Goal: Task Accomplishment & Management: Manage account settings

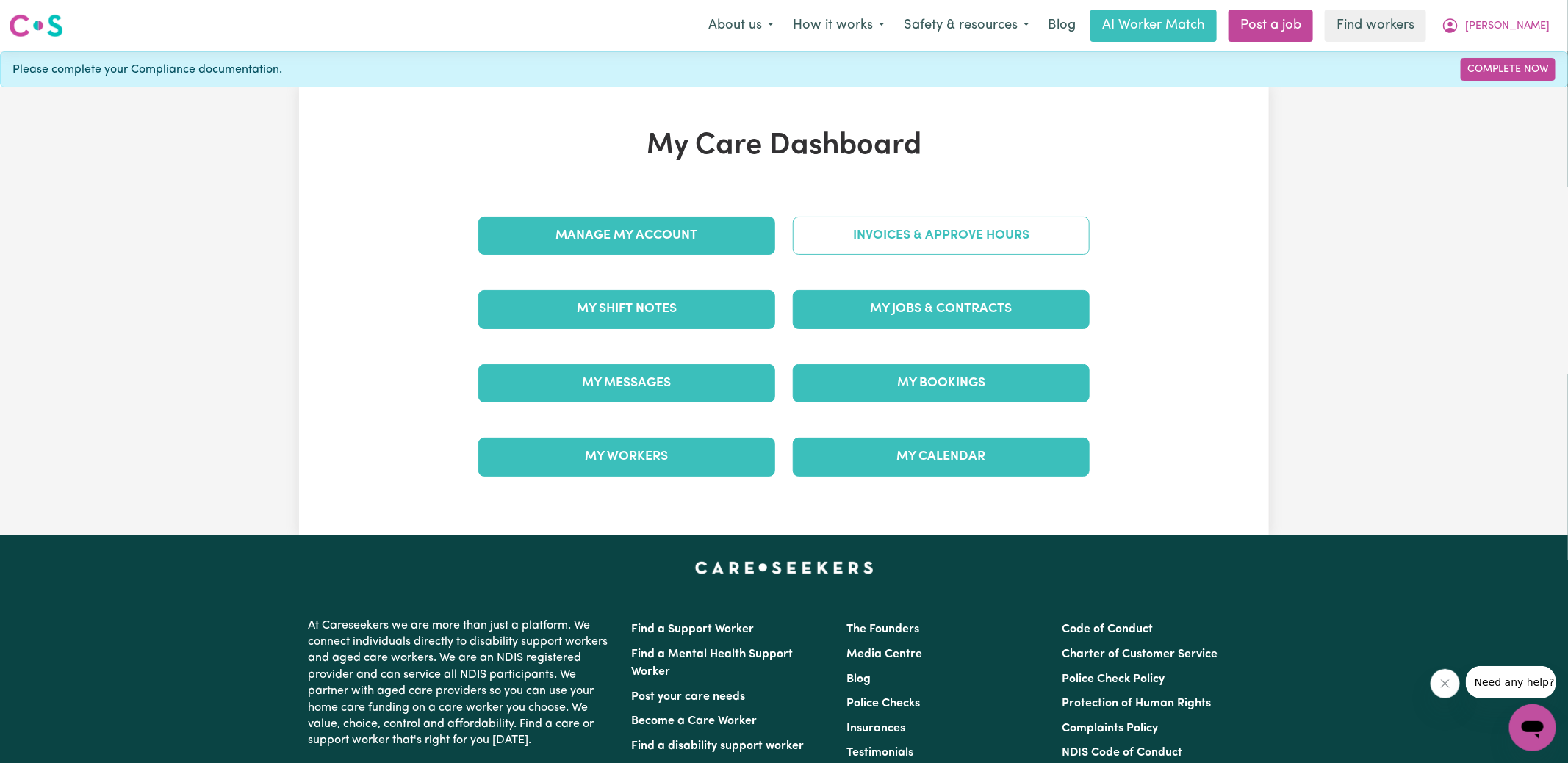
click at [843, 240] on link "Invoices & Approve Hours" at bounding box center [941, 236] width 297 height 38
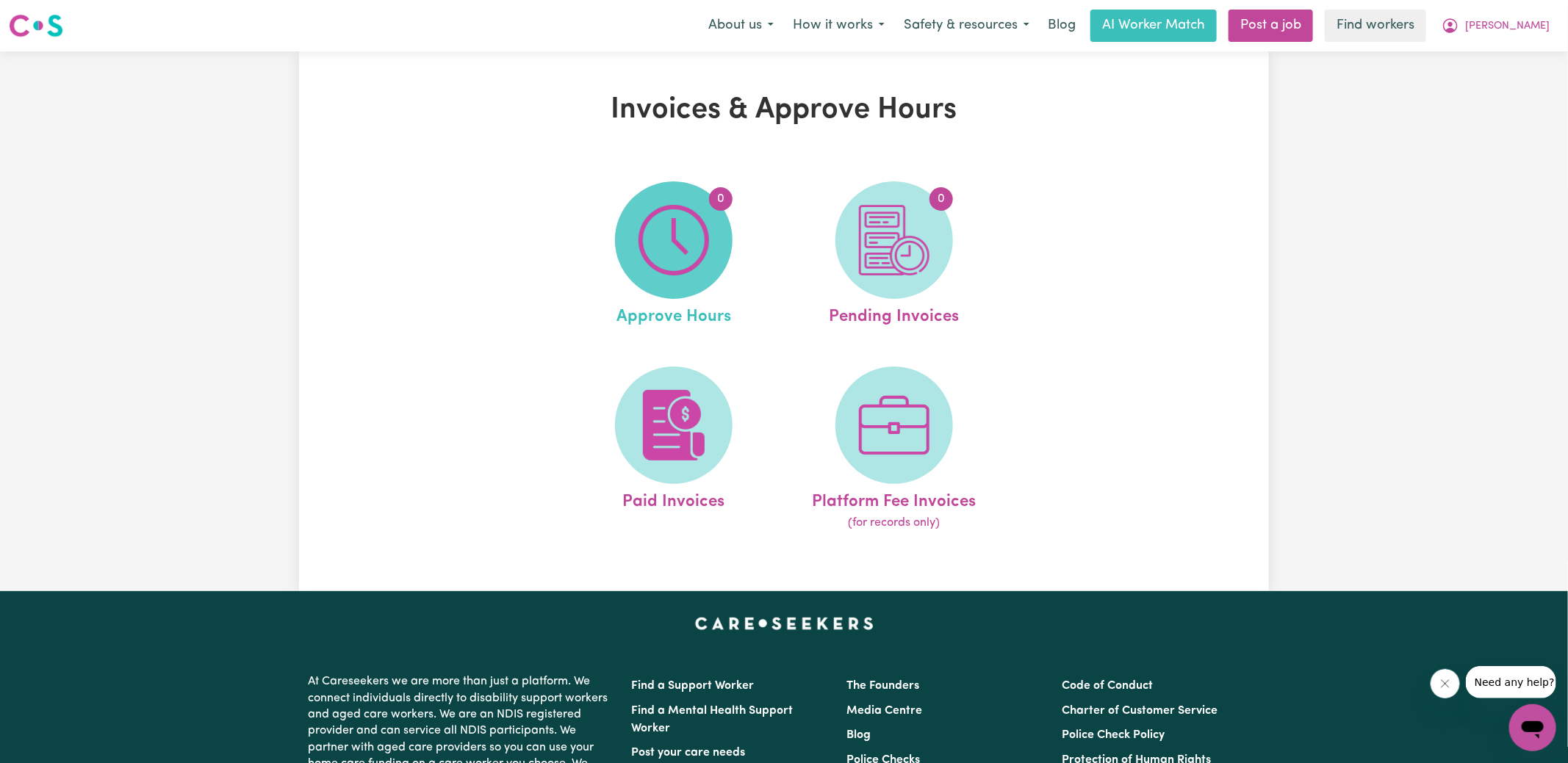
click at [716, 221] on span "0" at bounding box center [674, 241] width 118 height 118
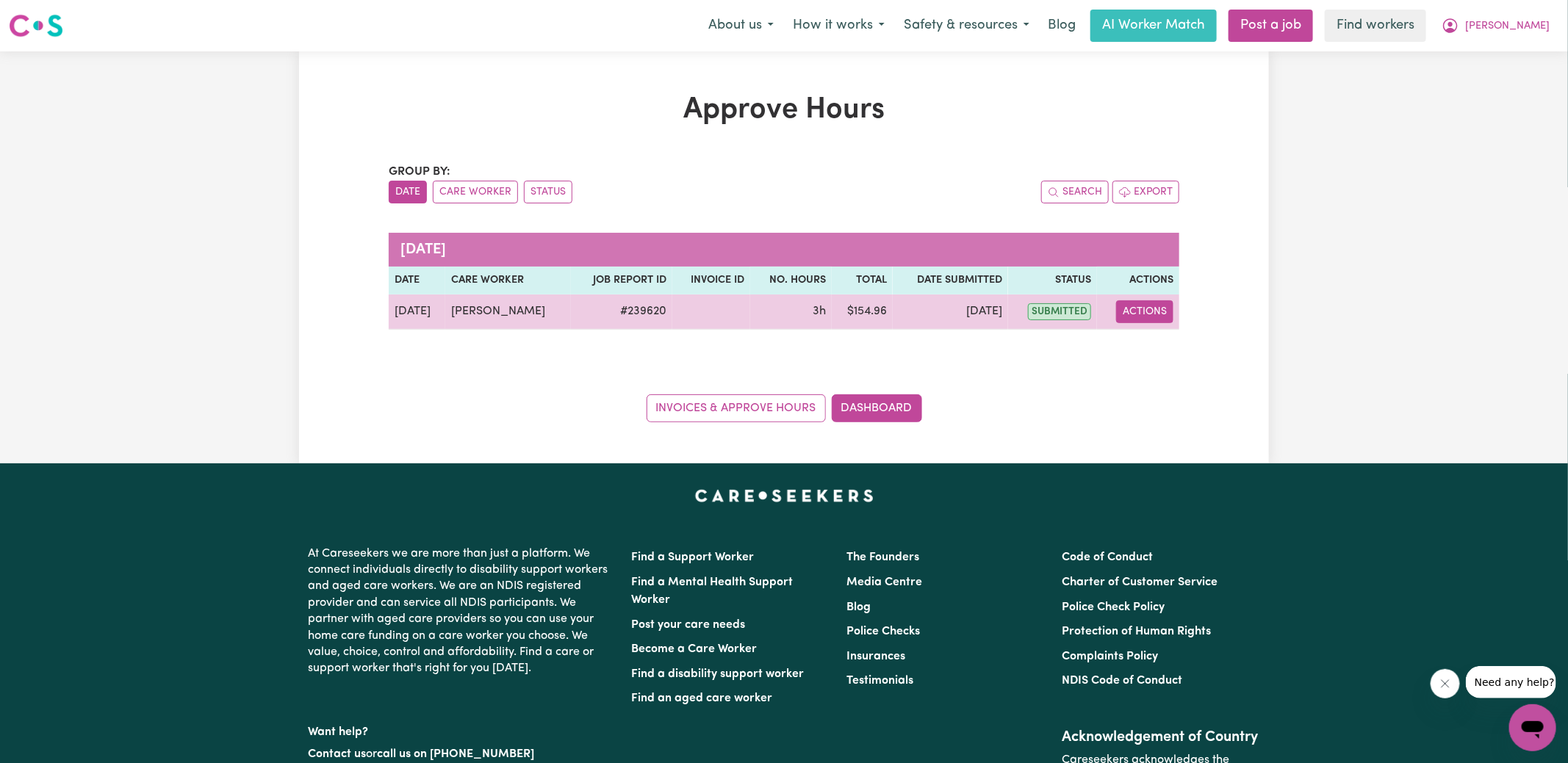
click at [1158, 306] on button "Actions" at bounding box center [1144, 311] width 57 height 22
click at [1171, 349] on link "View Job Report" at bounding box center [1180, 345] width 125 height 29
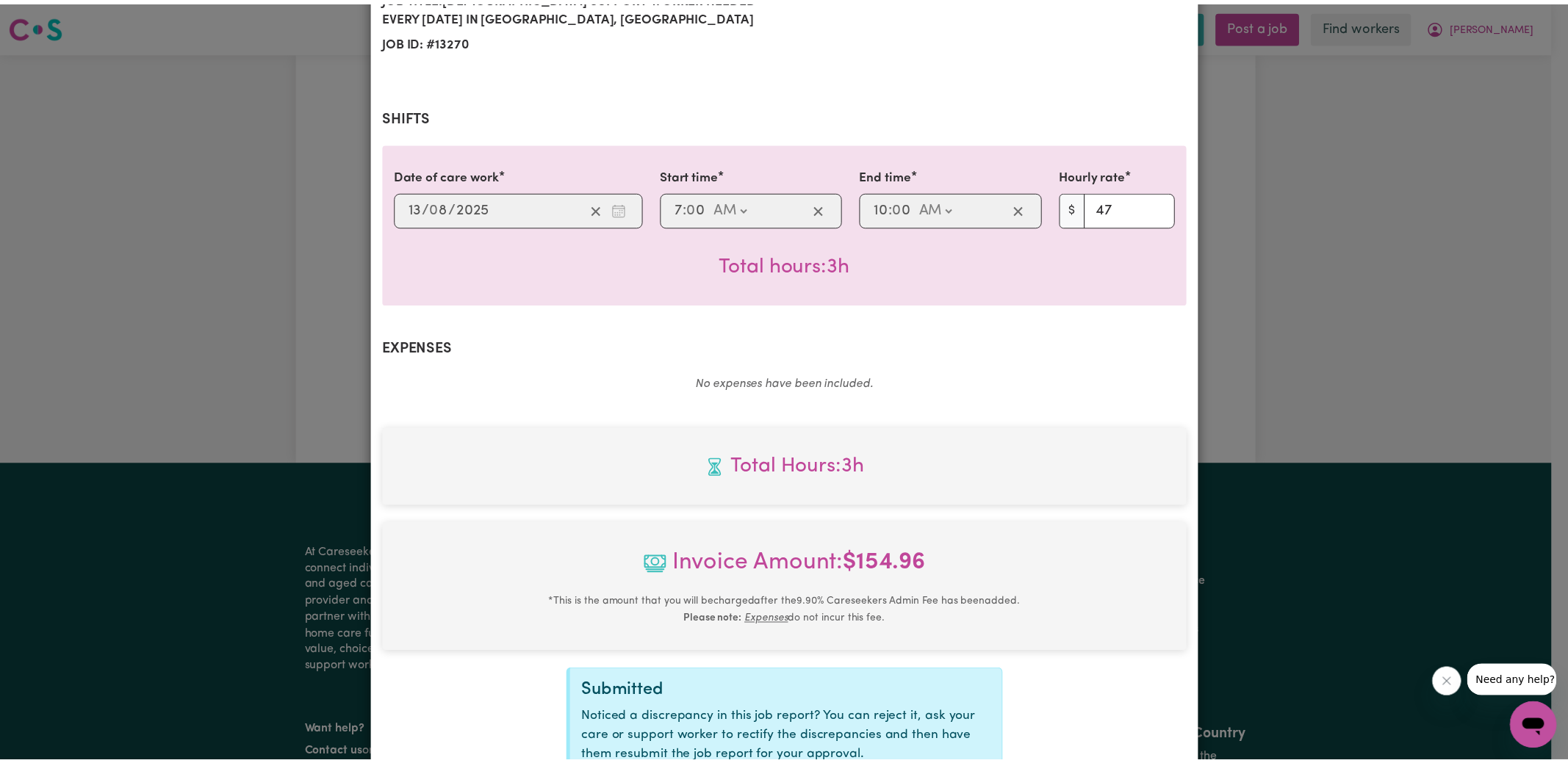
scroll to position [386, 0]
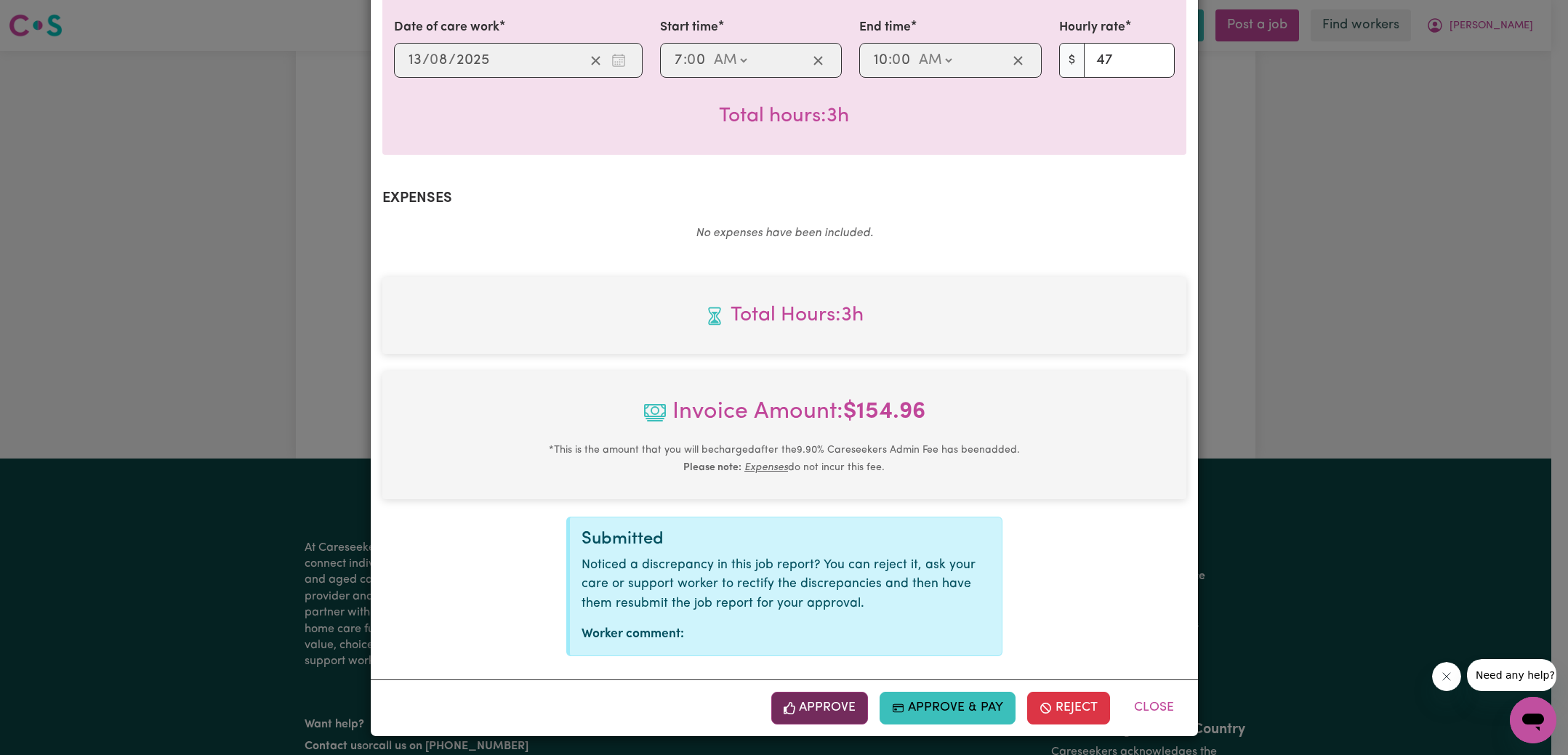
click at [821, 704] on button "Approve" at bounding box center [820, 707] width 98 height 32
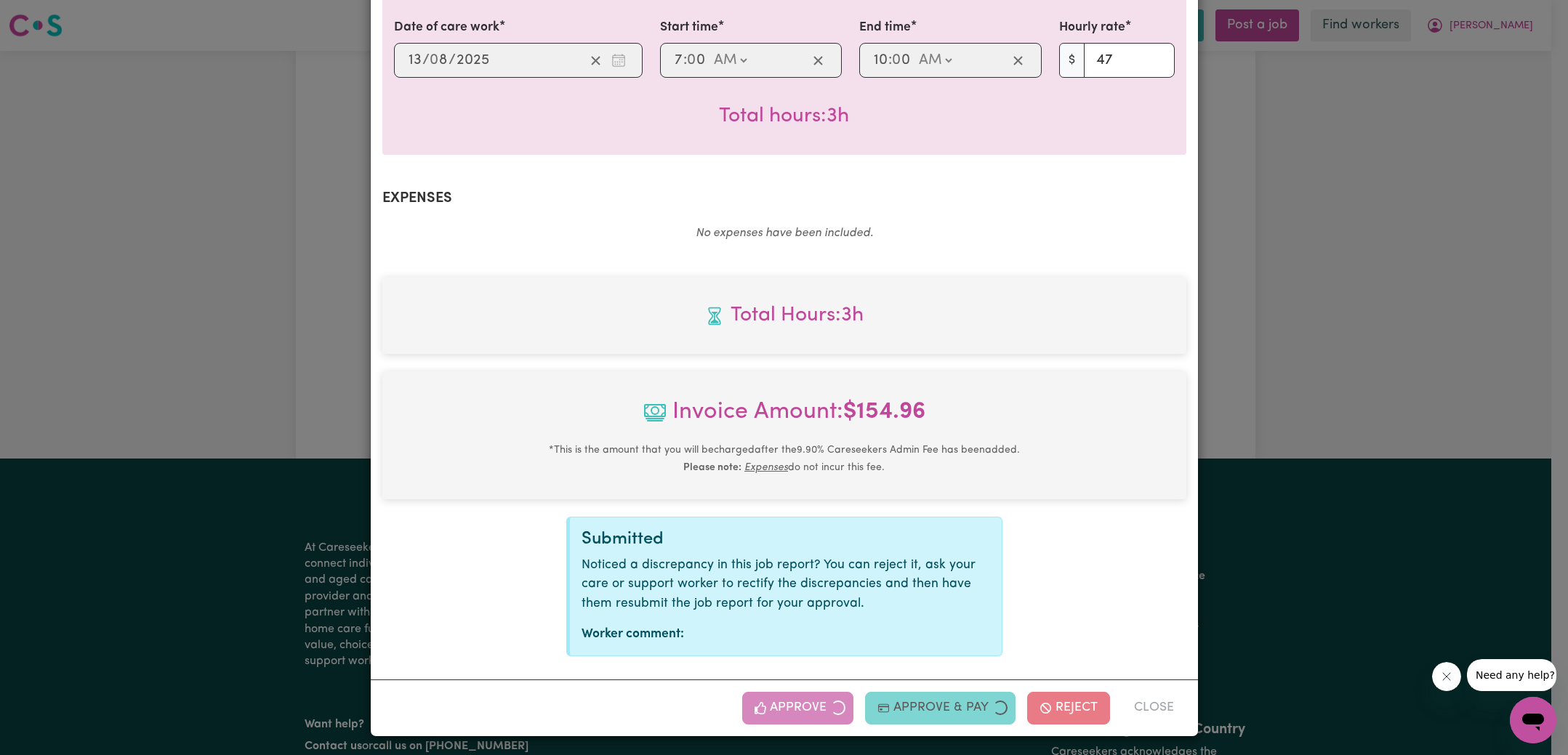
click at [1433, 347] on div "Job Report # 239620 - [PERSON_NAME] Summary Job report # 239620 Client name: [P…" at bounding box center [784, 378] width 1568 height 755
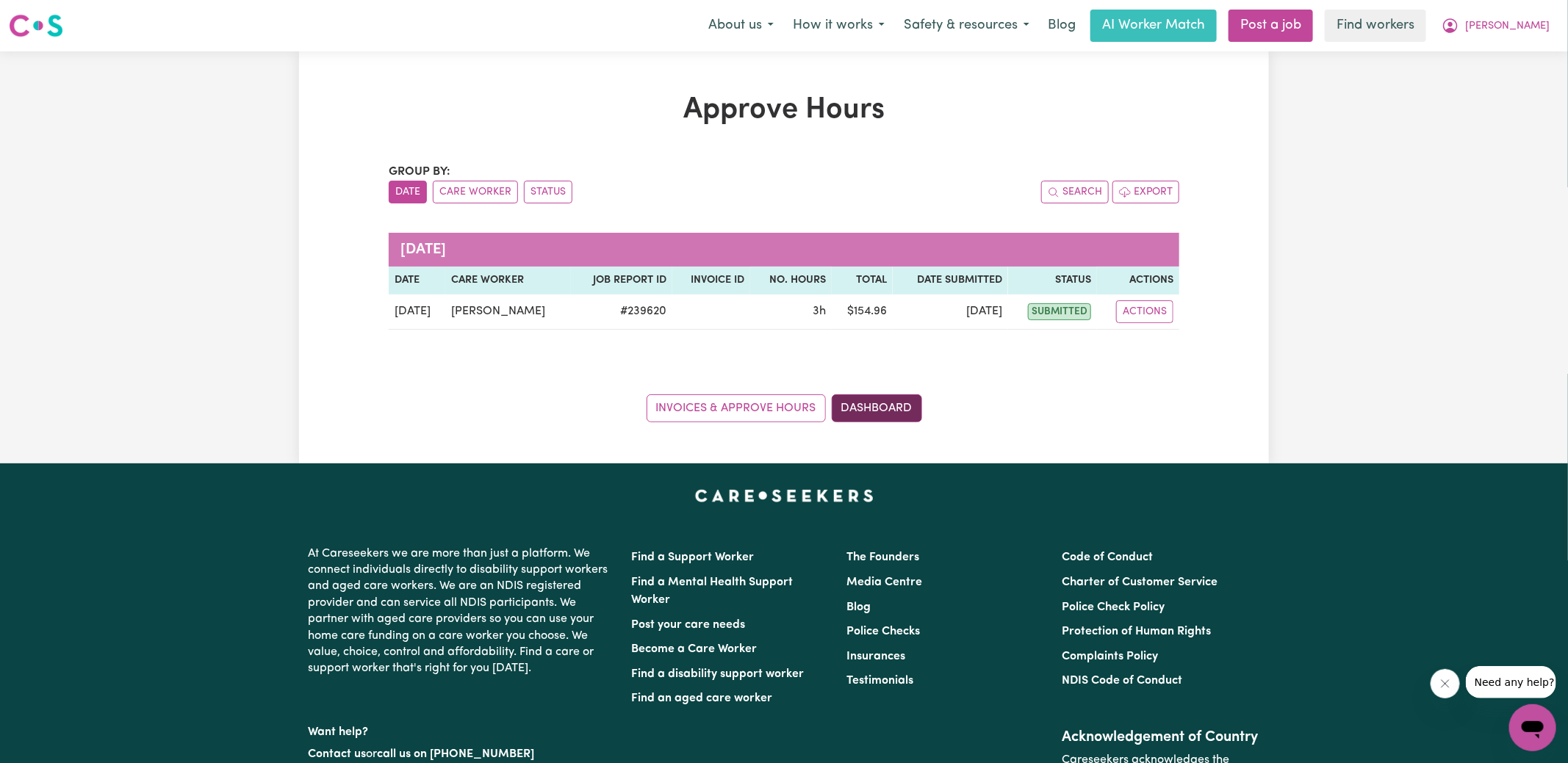
click at [853, 403] on link "Dashboard" at bounding box center [876, 409] width 90 height 28
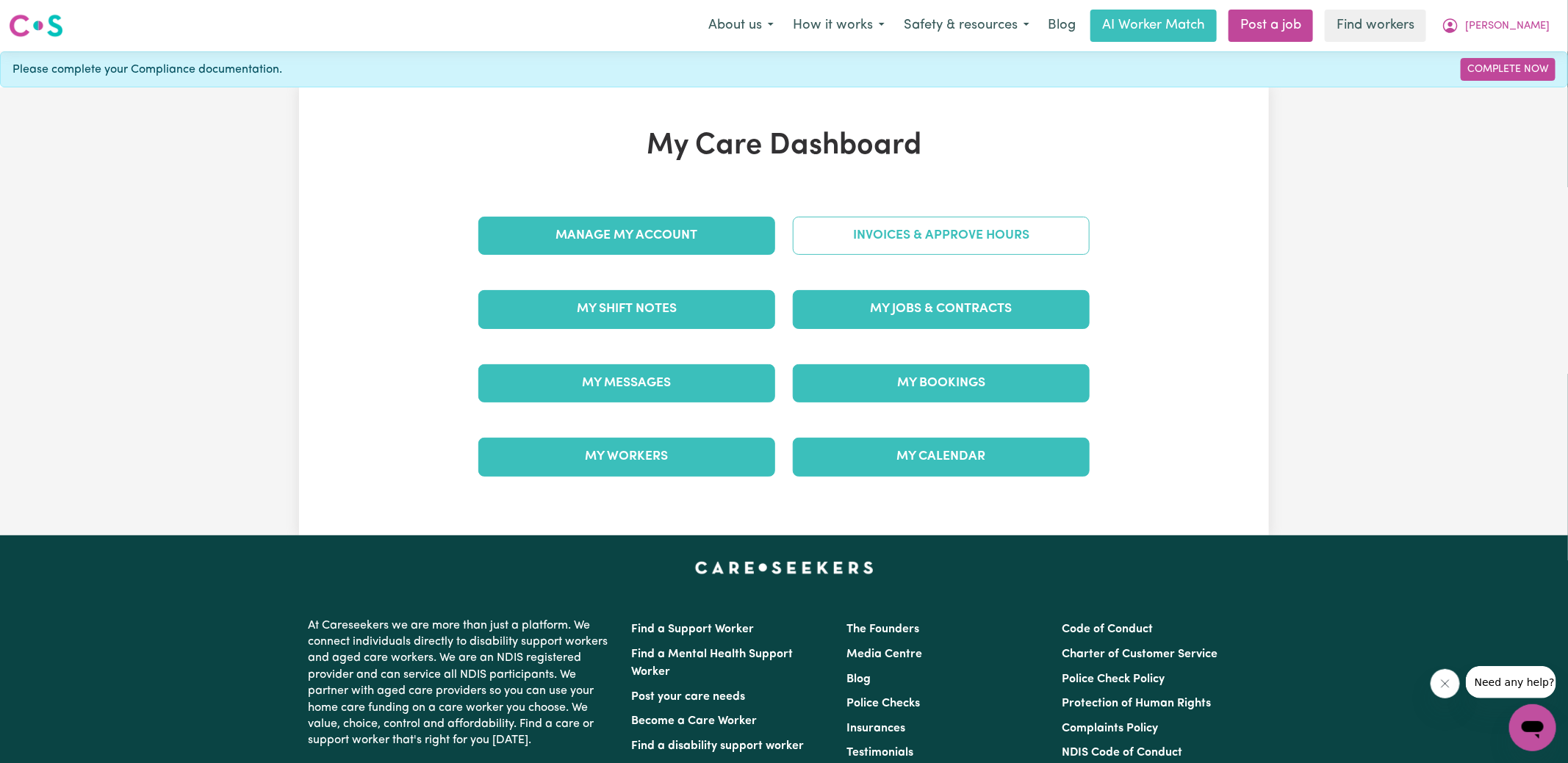
click at [857, 232] on link "Invoices & Approve Hours" at bounding box center [941, 236] width 297 height 38
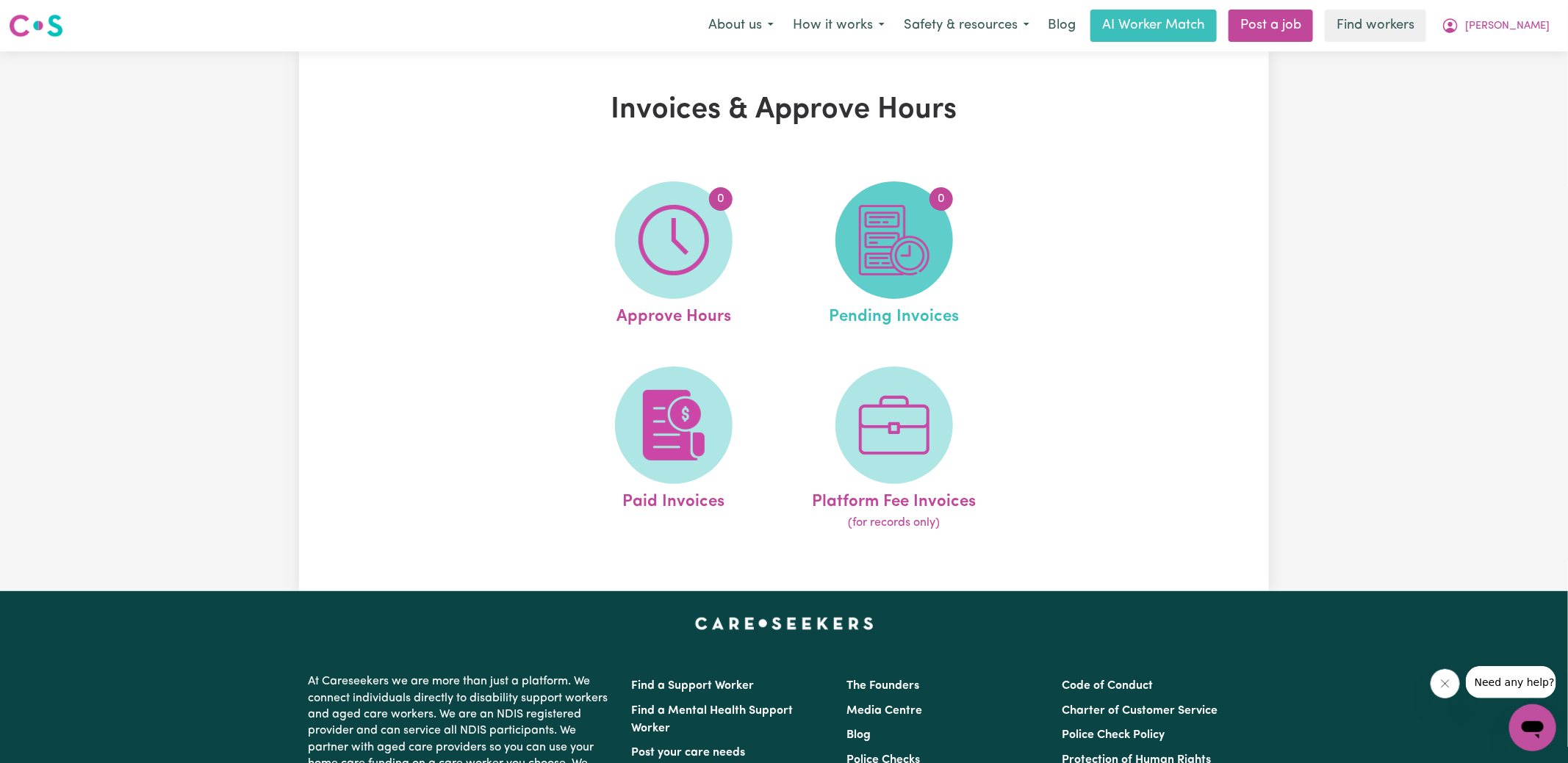
click at [900, 257] on img at bounding box center [894, 240] width 70 height 70
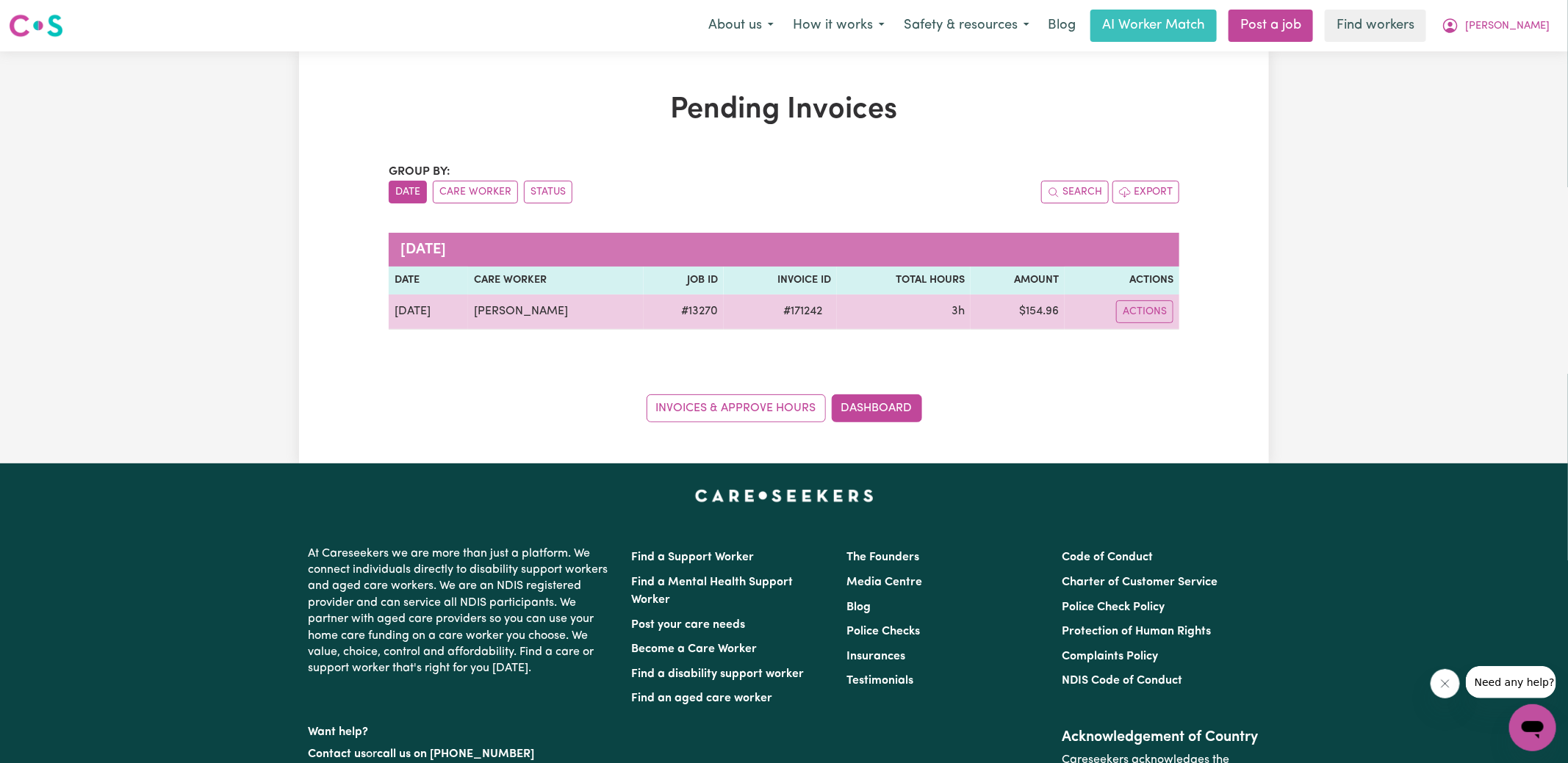
click at [798, 312] on span "# 171242" at bounding box center [803, 311] width 56 height 17
copy span "171242"
click at [1053, 306] on td "$ 154.96" at bounding box center [1017, 312] width 94 height 36
click at [1041, 309] on td "$ 154.96" at bounding box center [1017, 312] width 94 height 36
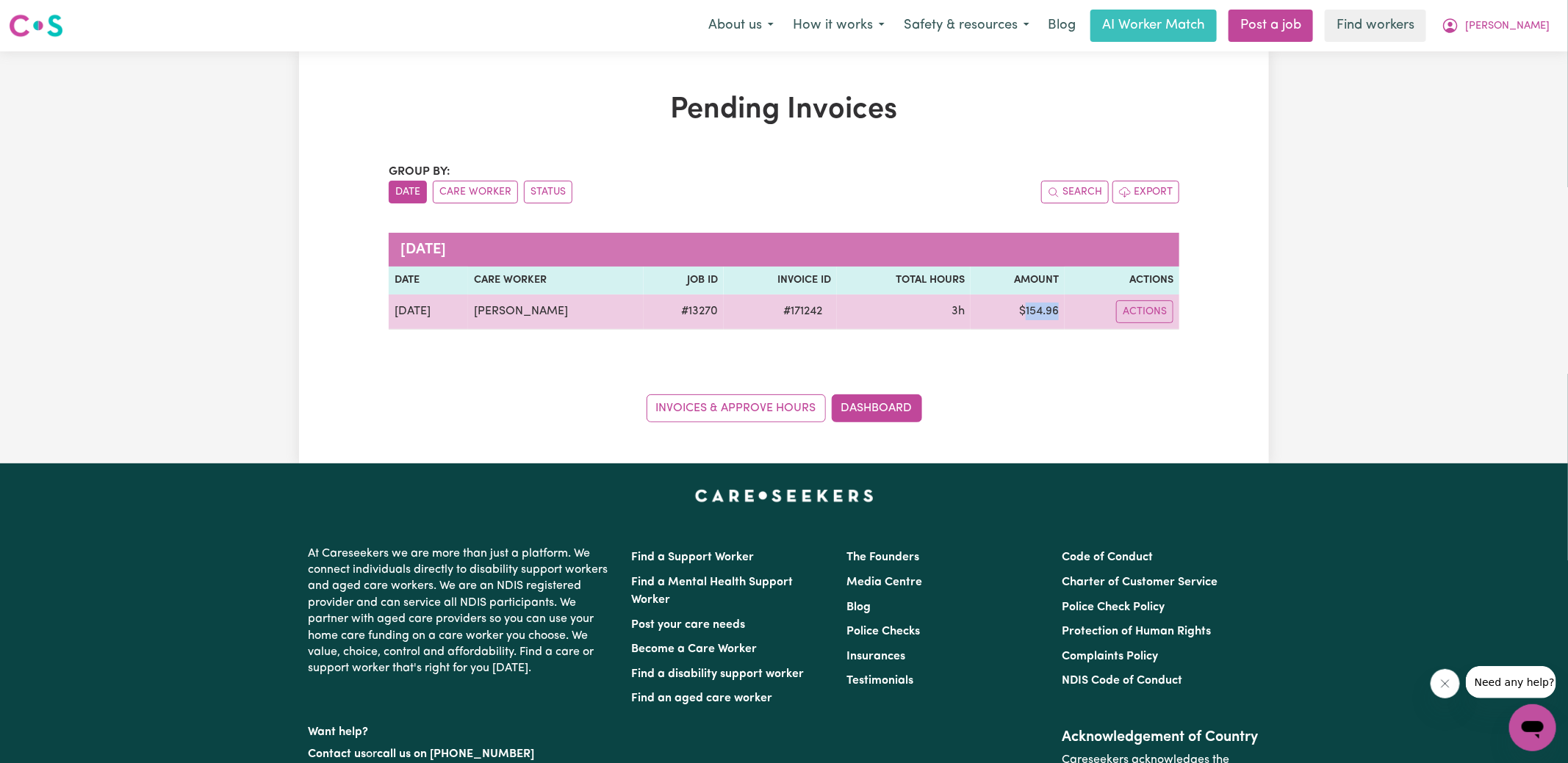
click at [1041, 309] on td "$ 154.96" at bounding box center [1017, 312] width 94 height 36
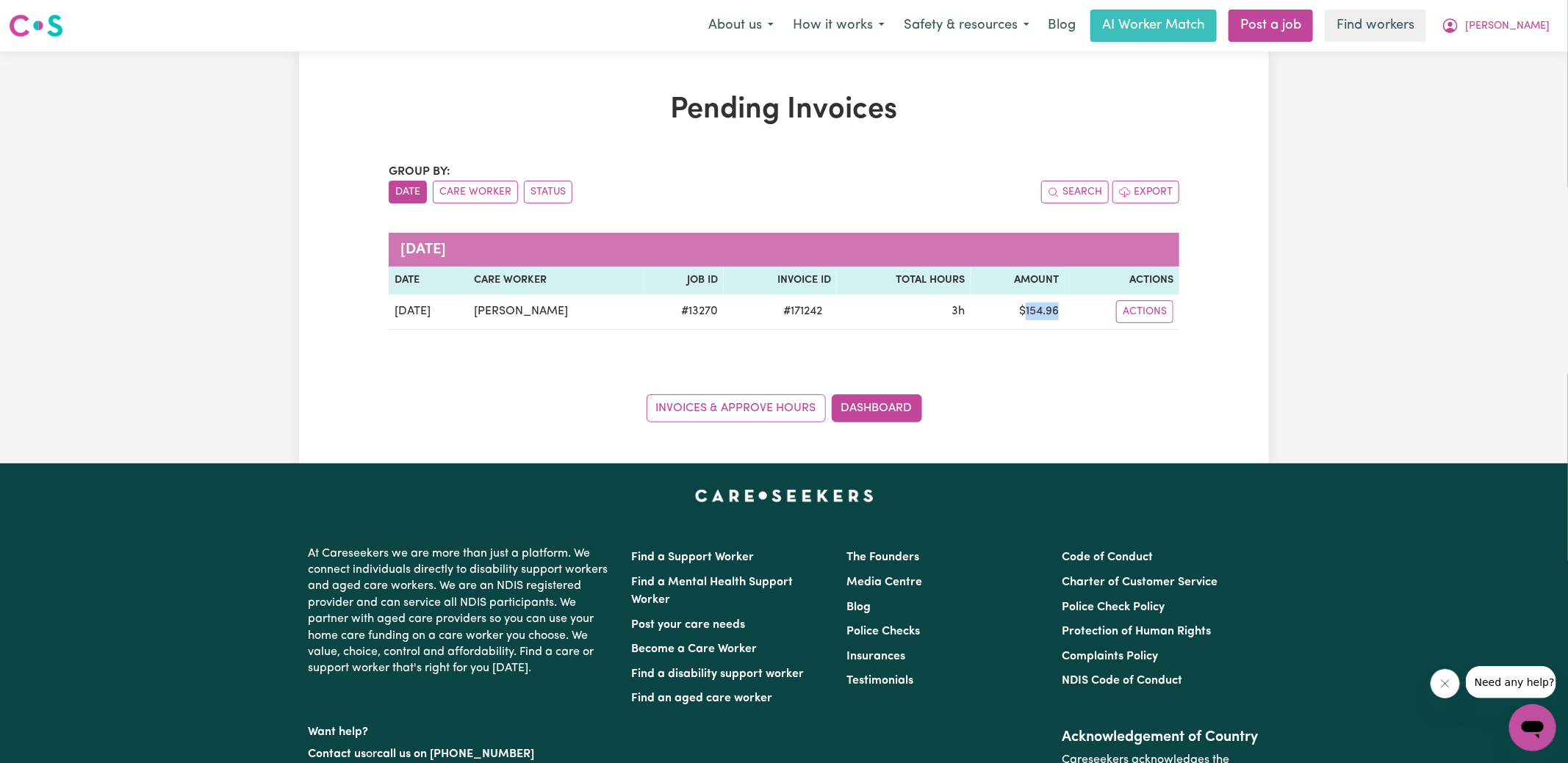
copy td "154.96"
click at [1523, 27] on span "[PERSON_NAME]" at bounding box center [1507, 26] width 85 height 16
click at [1507, 87] on link "Logout" at bounding box center [1500, 85] width 116 height 28
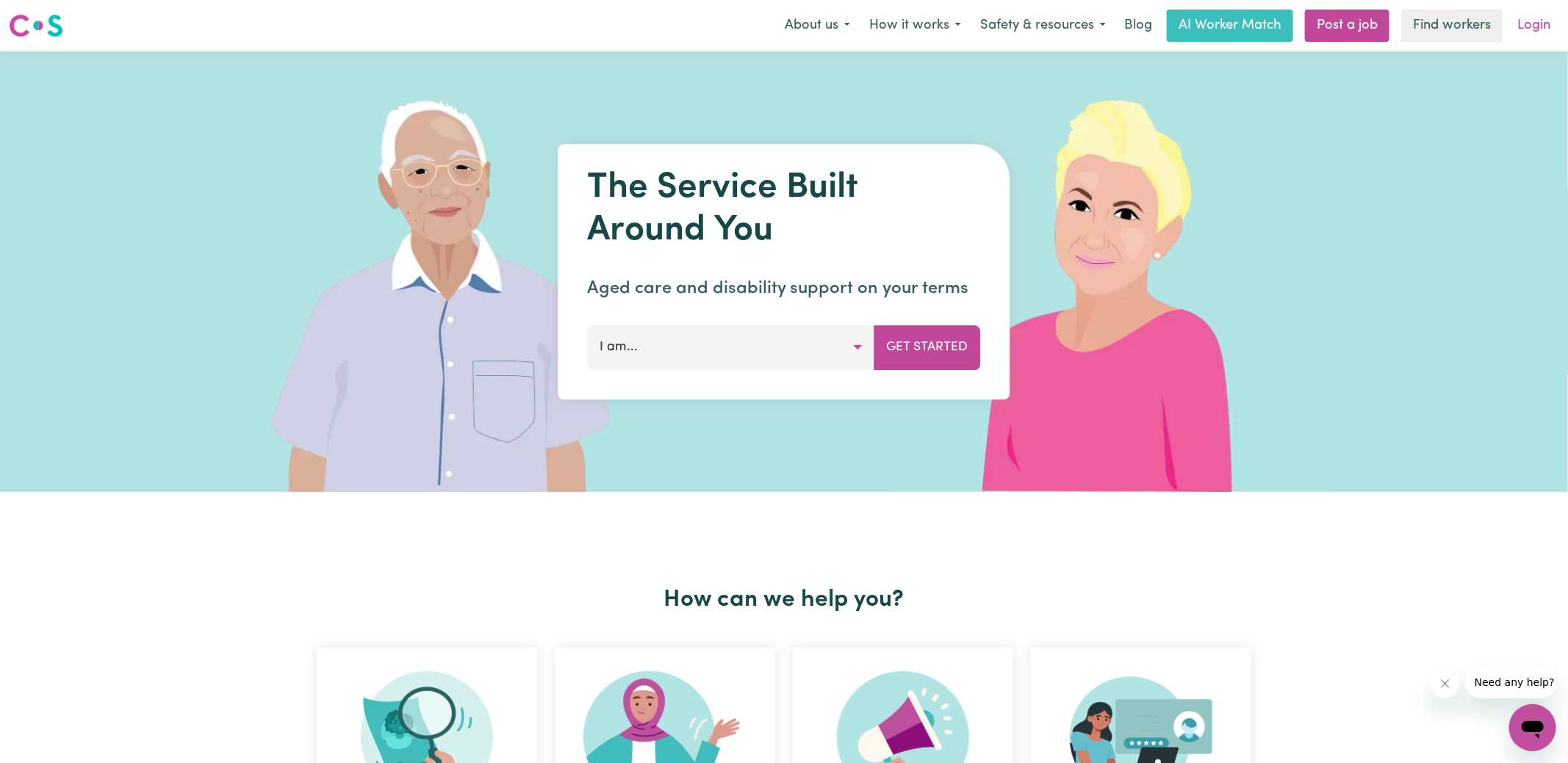
click at [1536, 18] on link "Login" at bounding box center [1533, 26] width 51 height 32
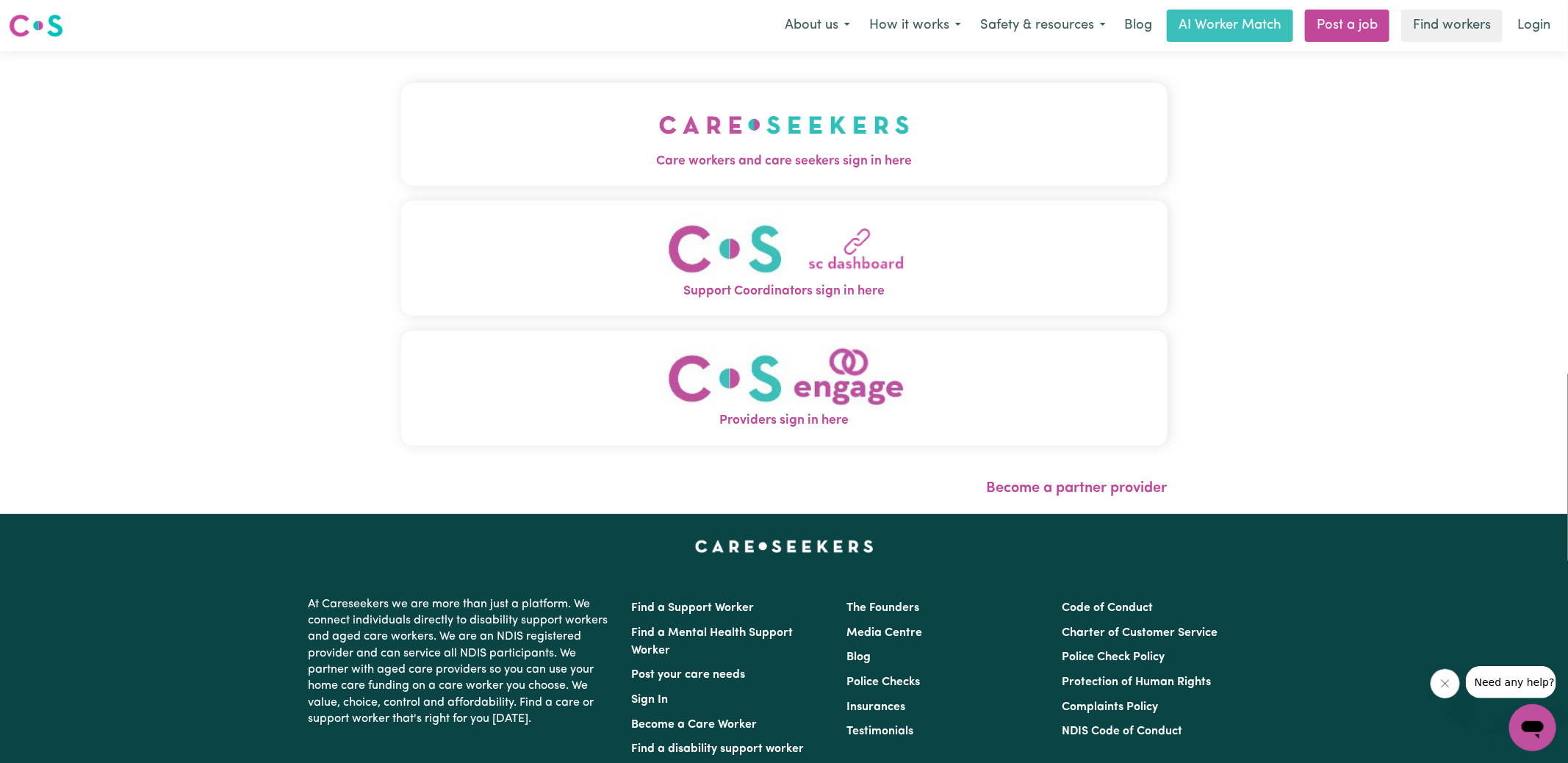
click at [425, 152] on span "Care workers and care seekers sign in here" at bounding box center [784, 161] width 766 height 19
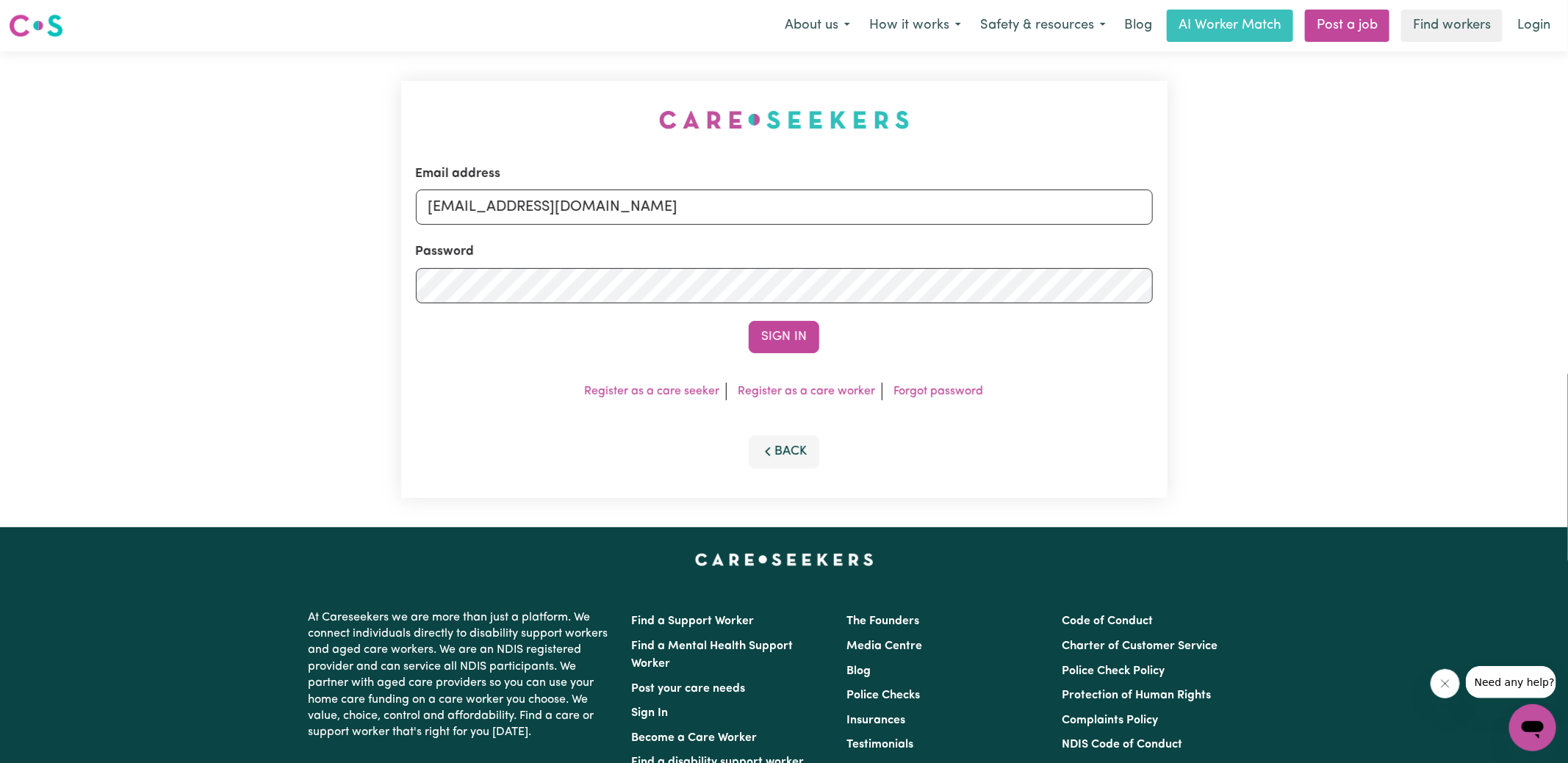
click at [332, 114] on div "Email address [EMAIL_ADDRESS][DOMAIN_NAME] Password Sign In Register as a care …" at bounding box center [784, 289] width 1568 height 476
drag, startPoint x: 502, startPoint y: 205, endPoint x: 1169, endPoint y: 317, distance: 676.3
click at [1169, 317] on div "Email address [EMAIL_ADDRESS][DOMAIN_NAME] Password Sign In Register as a care …" at bounding box center [784, 289] width 784 height 476
type input "[EMAIL_ADDRESS][DOMAIN_NAME]"
click at [749, 321] on button "Sign In" at bounding box center [784, 337] width 70 height 32
